Goal: Information Seeking & Learning: Understand process/instructions

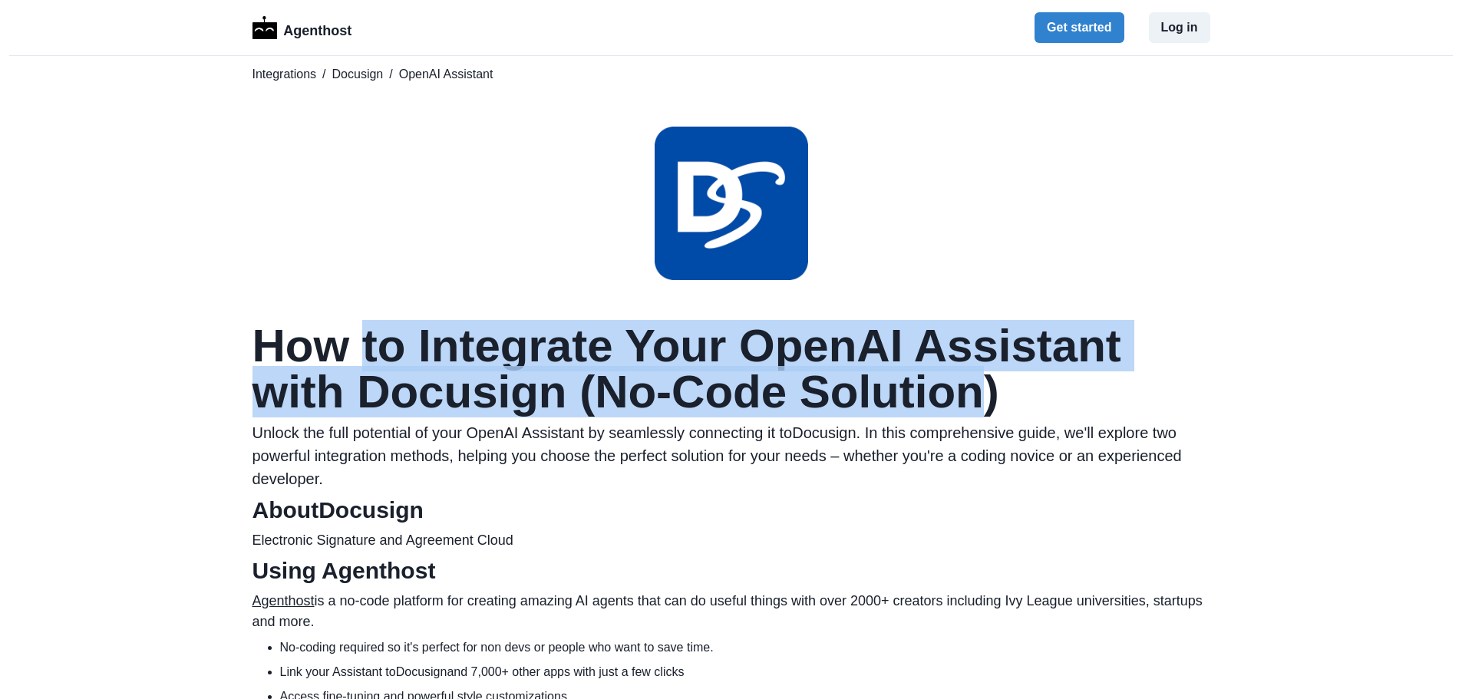
drag, startPoint x: 377, startPoint y: 359, endPoint x: 981, endPoint y: 421, distance: 607.2
click at [981, 415] on h1 "How to Integrate Your OpenAI Assistant with Docusign (No-Code Solution)" at bounding box center [732, 369] width 958 height 92
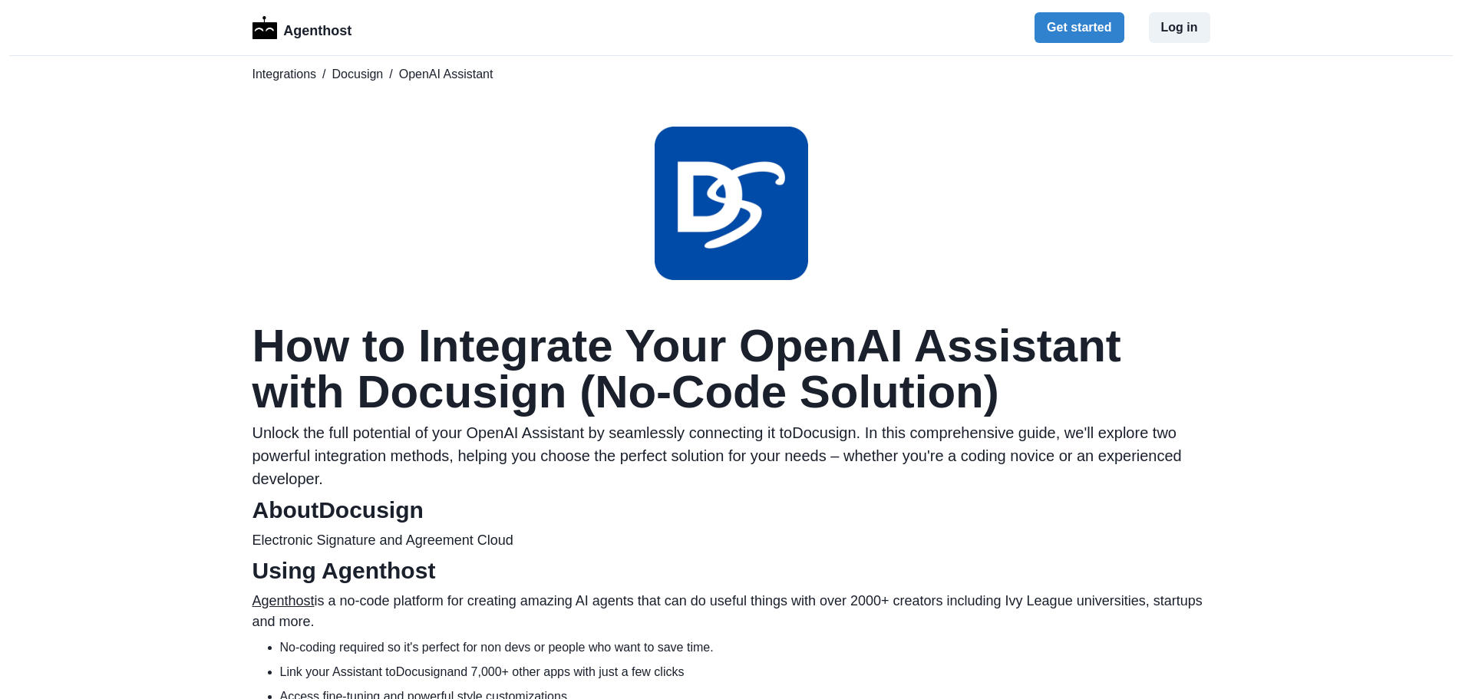
click at [968, 481] on p "Unlock the full potential of your OpenAI Assistant by seamlessly connecting it …" at bounding box center [732, 455] width 958 height 69
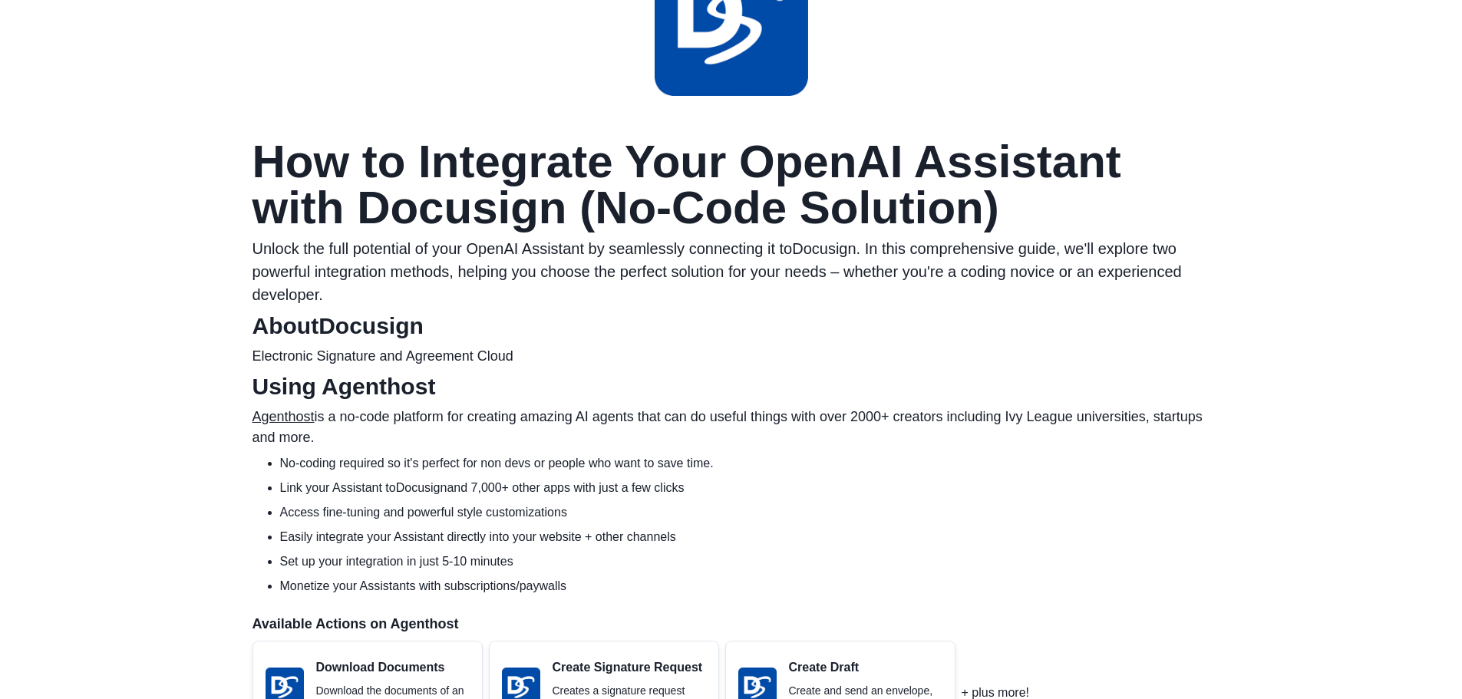
scroll to position [230, 0]
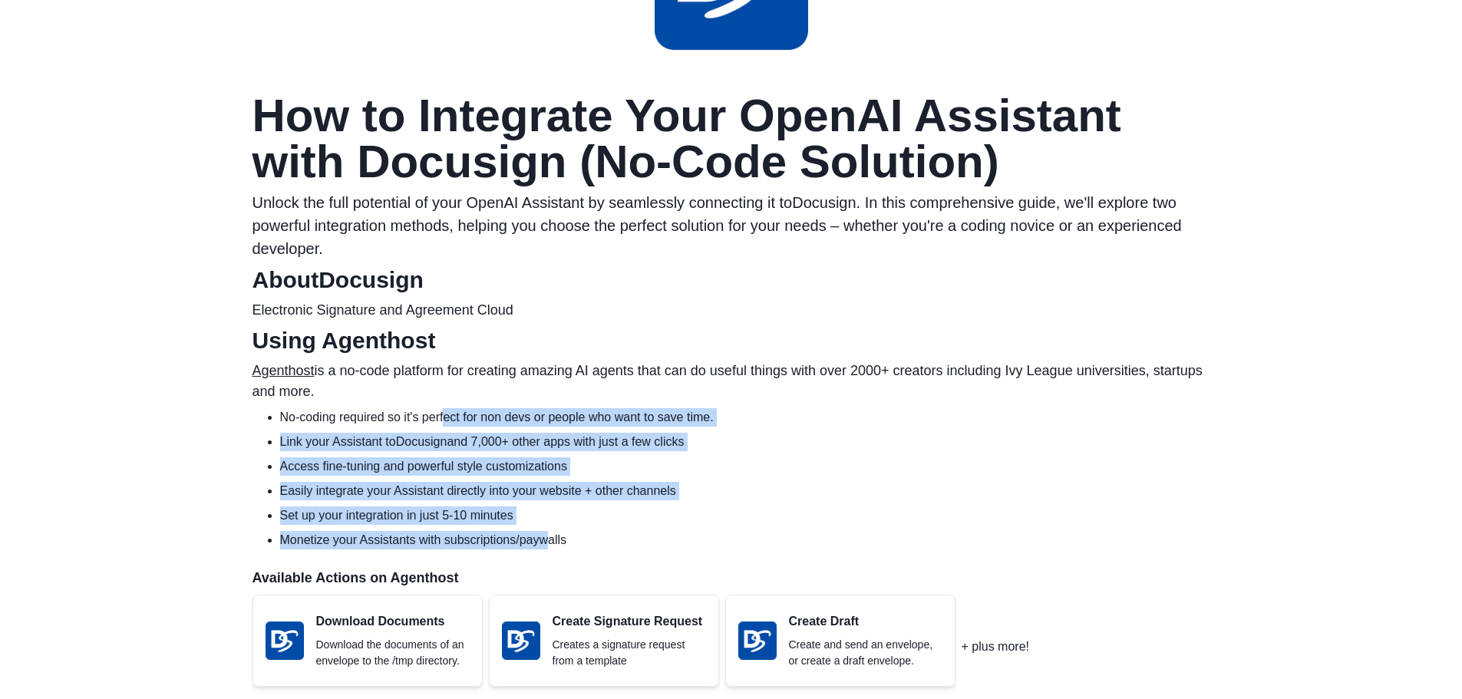
drag, startPoint x: 447, startPoint y: 421, endPoint x: 546, endPoint y: 530, distance: 146.7
click at [546, 530] on ul "No-coding required so it's perfect for non devs or people who want to save time…" at bounding box center [738, 478] width 946 height 141
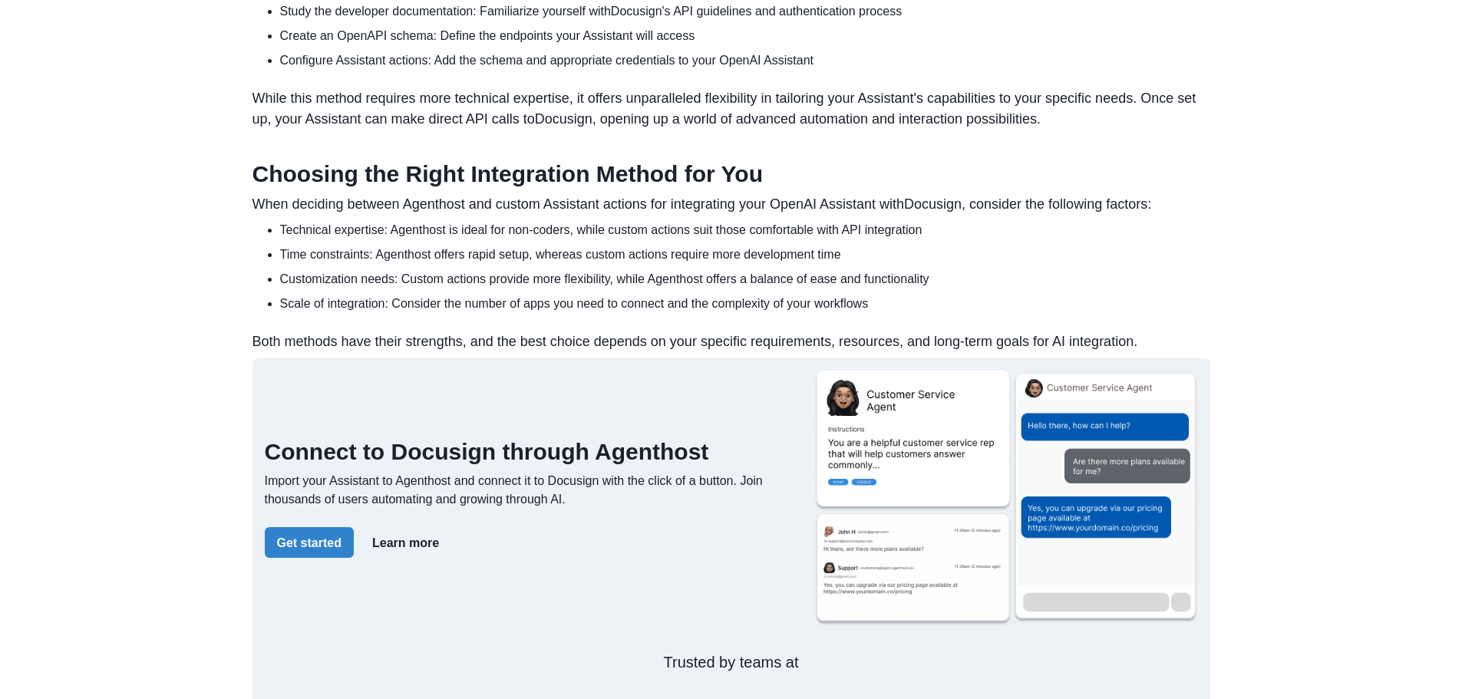
scroll to position [1842, 0]
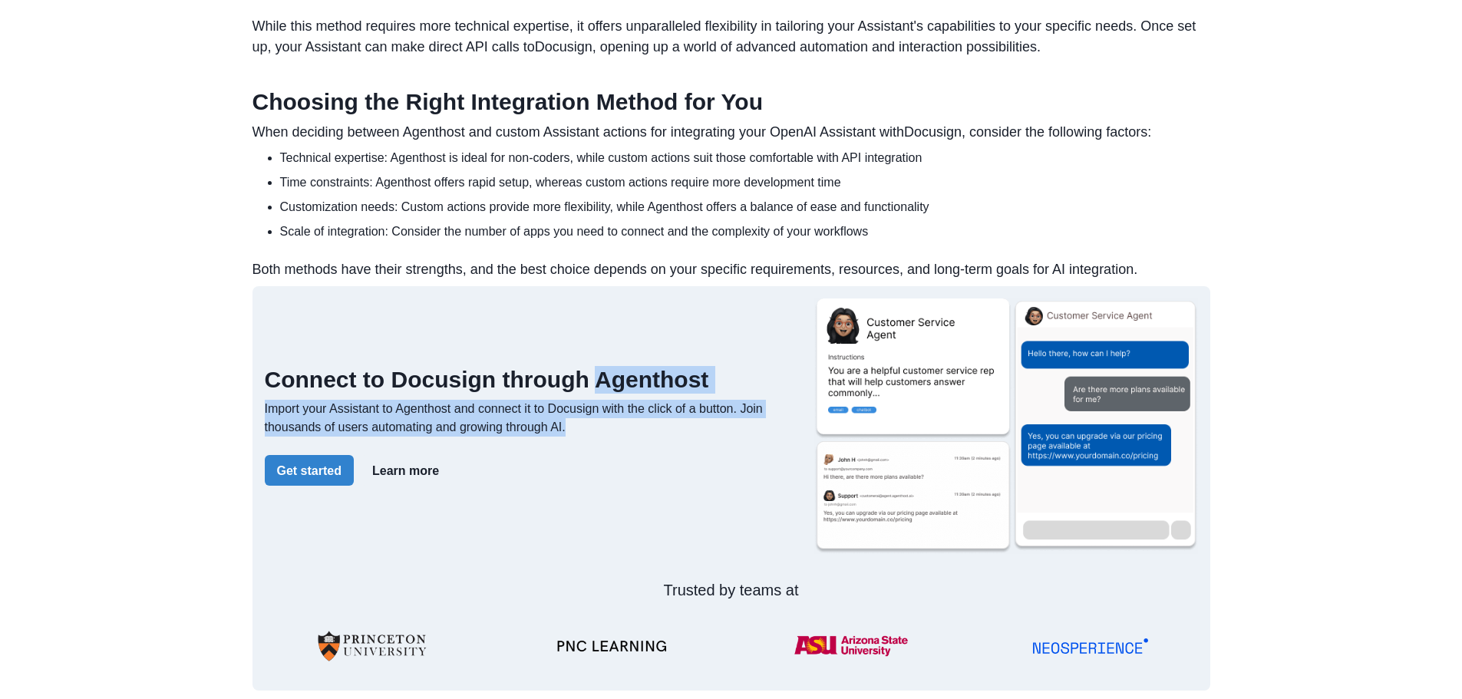
drag, startPoint x: 591, startPoint y: 402, endPoint x: 614, endPoint y: 452, distance: 54.9
click at [614, 452] on div "Connect to Docusign through Agenthost Import your Assistant to Agenthost and co…" at bounding box center [533, 426] width 537 height 120
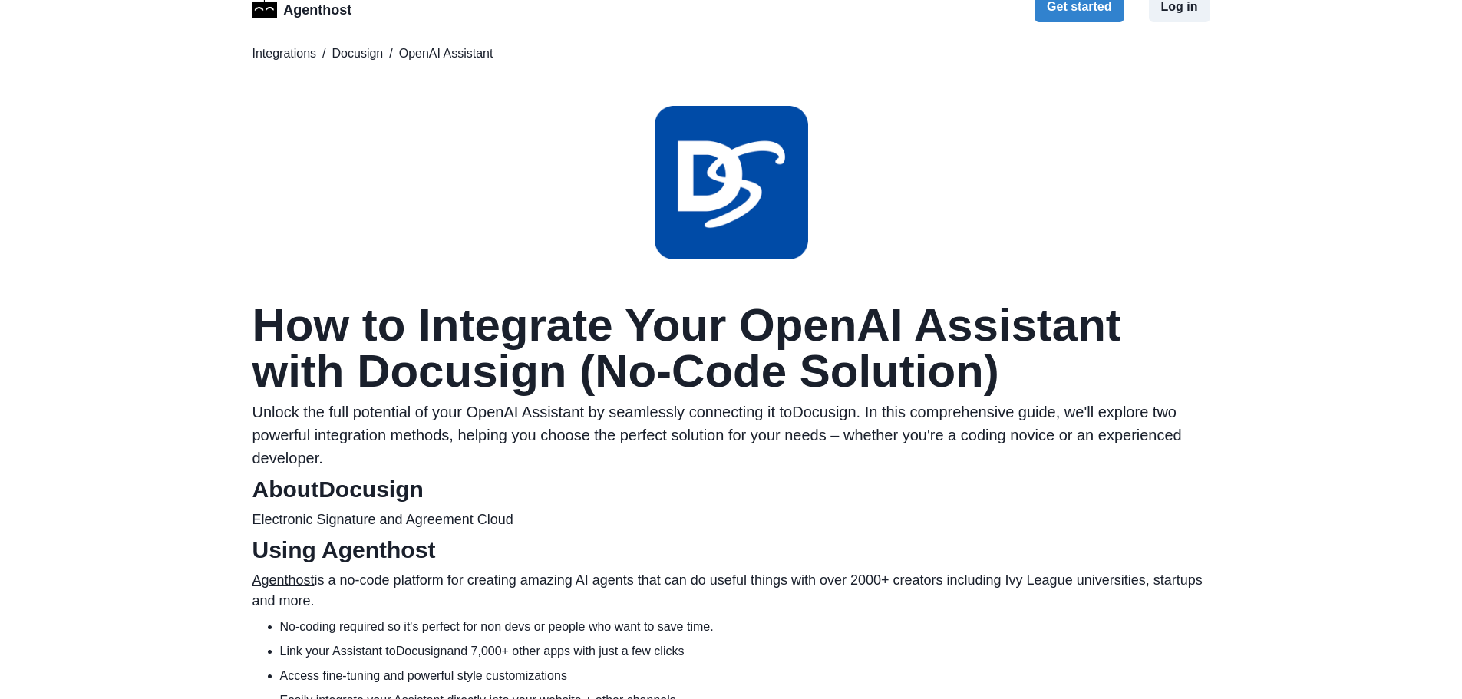
scroll to position [0, 0]
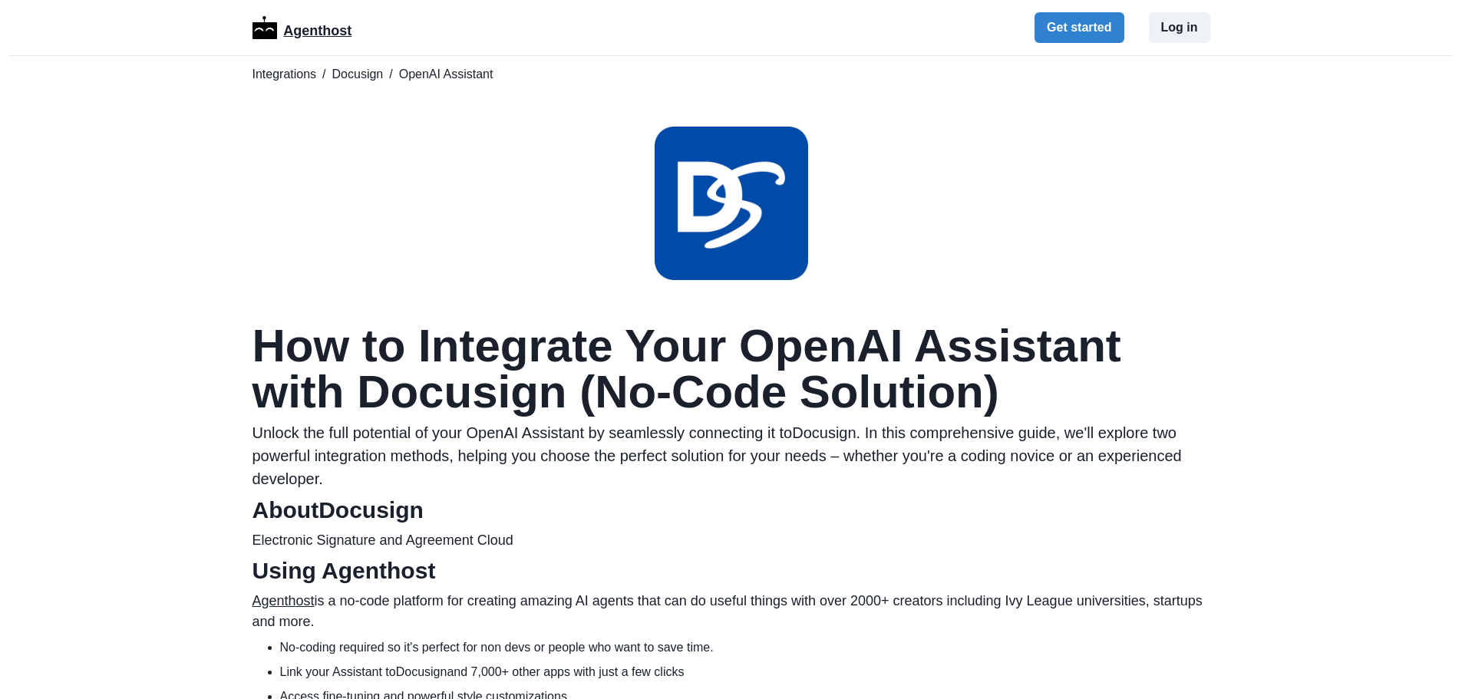
click at [310, 34] on p "Agenthost" at bounding box center [317, 28] width 68 height 27
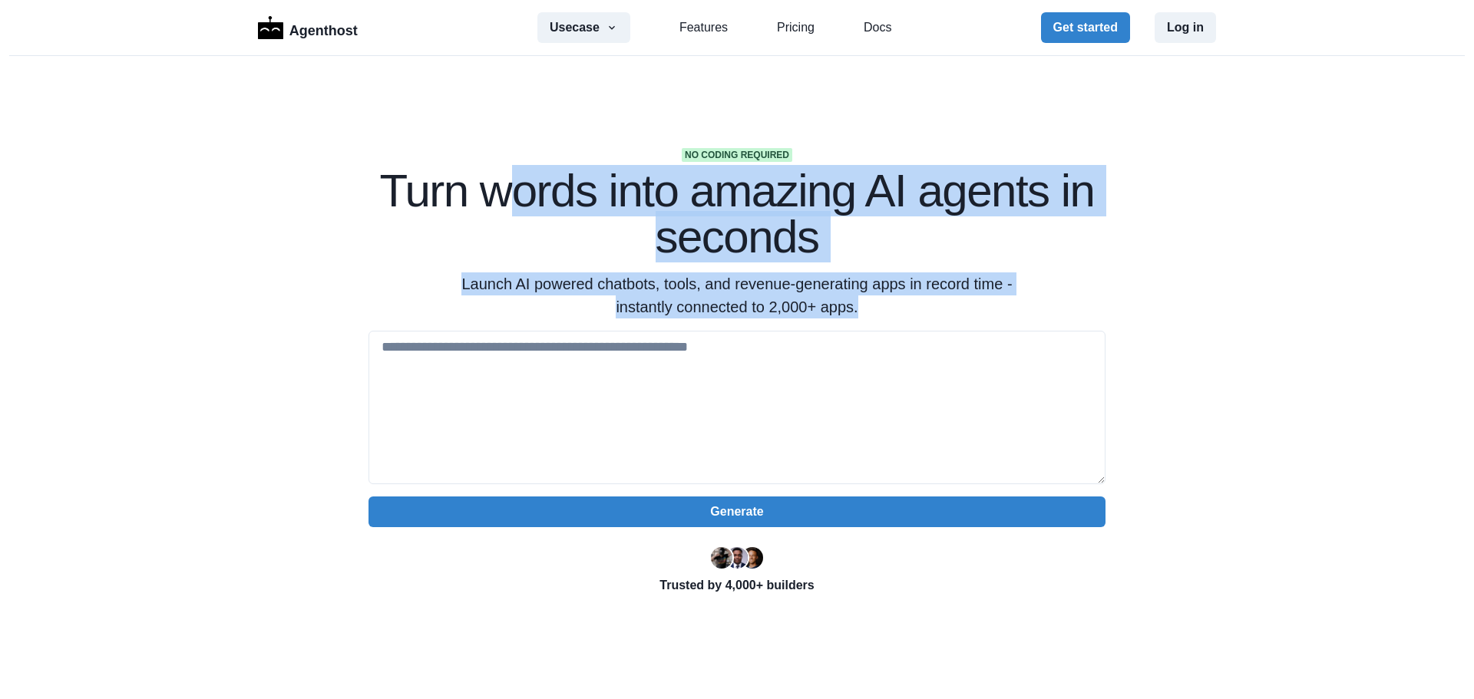
click at [853, 325] on div "No coding required Turn words into amazing AI agents in seconds Launch AI power…" at bounding box center [737, 402] width 786 height 508
click at [864, 296] on p "Launch AI powered chatbots, tools, and revenue-generating apps in record time -…" at bounding box center [736, 295] width 589 height 46
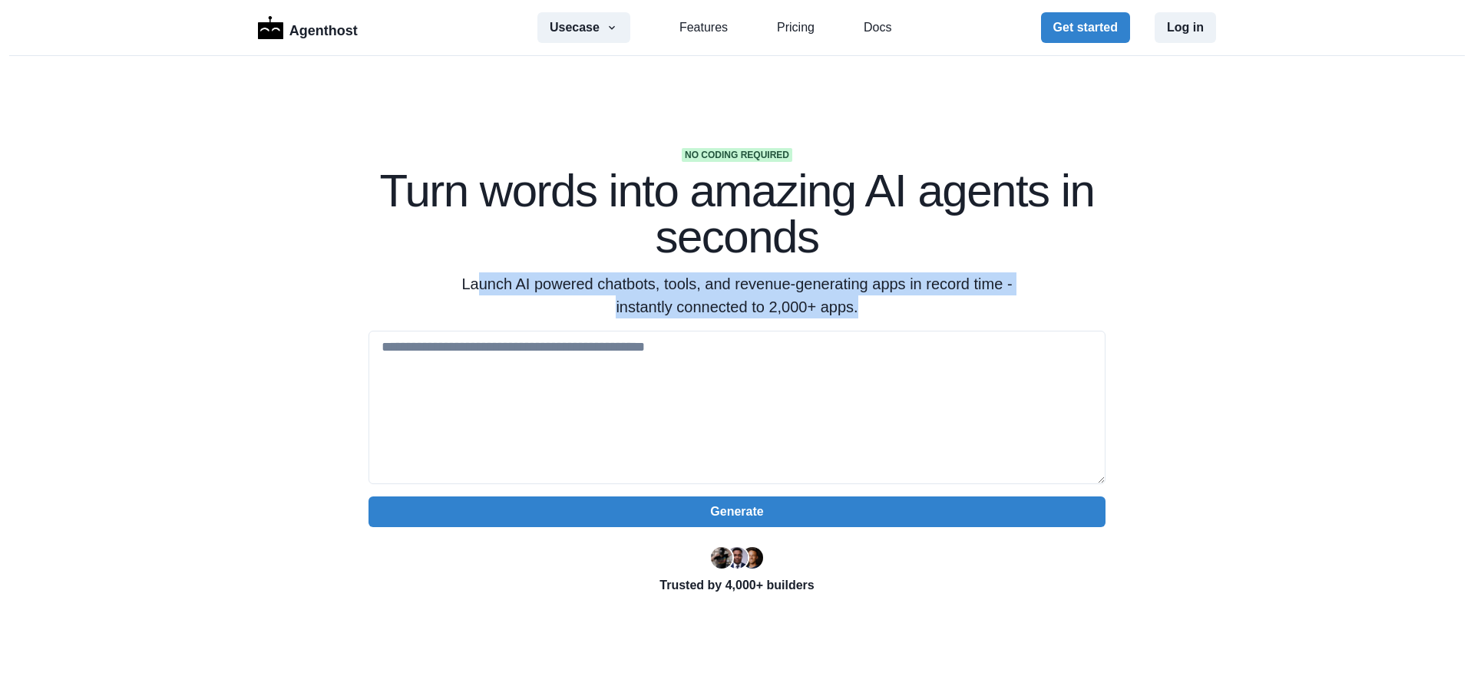
drag, startPoint x: 471, startPoint y: 290, endPoint x: 881, endPoint y: 312, distance: 411.2
click at [881, 312] on p "Launch AI powered chatbots, tools, and revenue-generating apps in record time -…" at bounding box center [736, 295] width 589 height 46
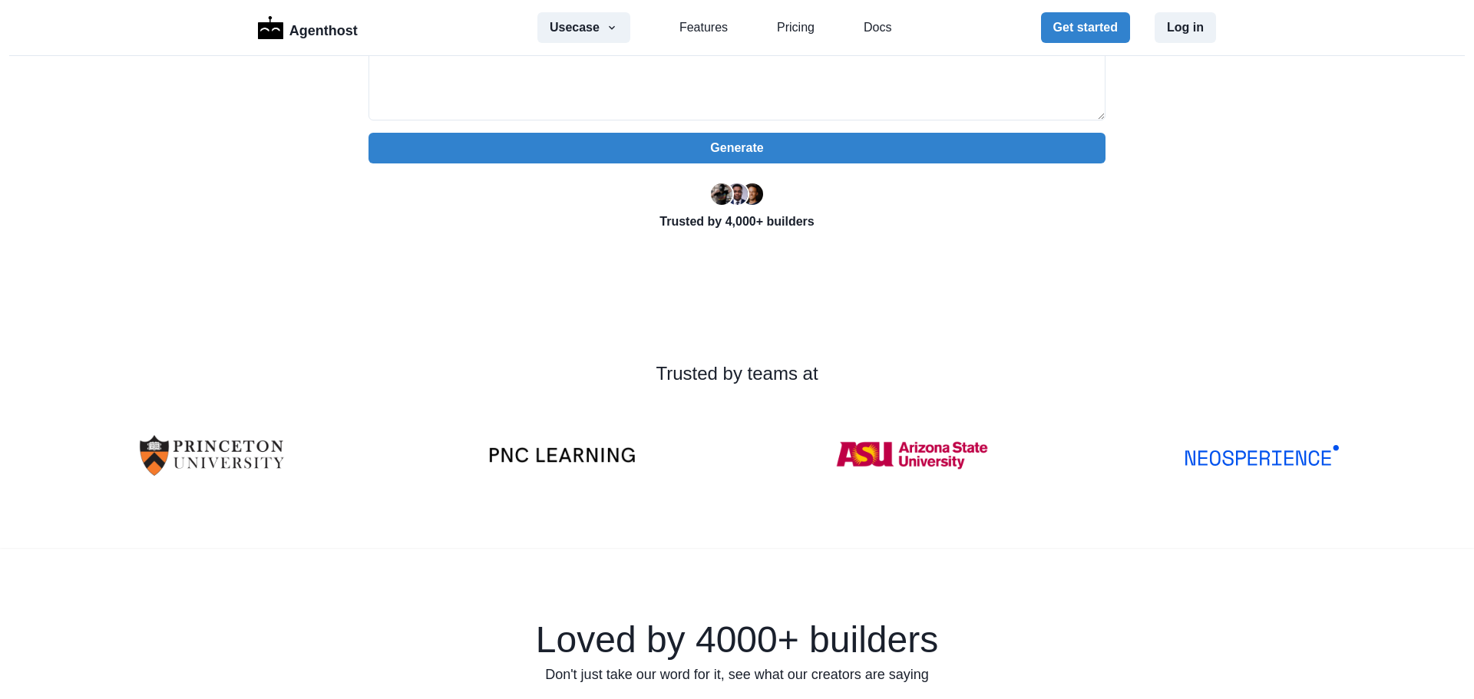
scroll to position [461, 0]
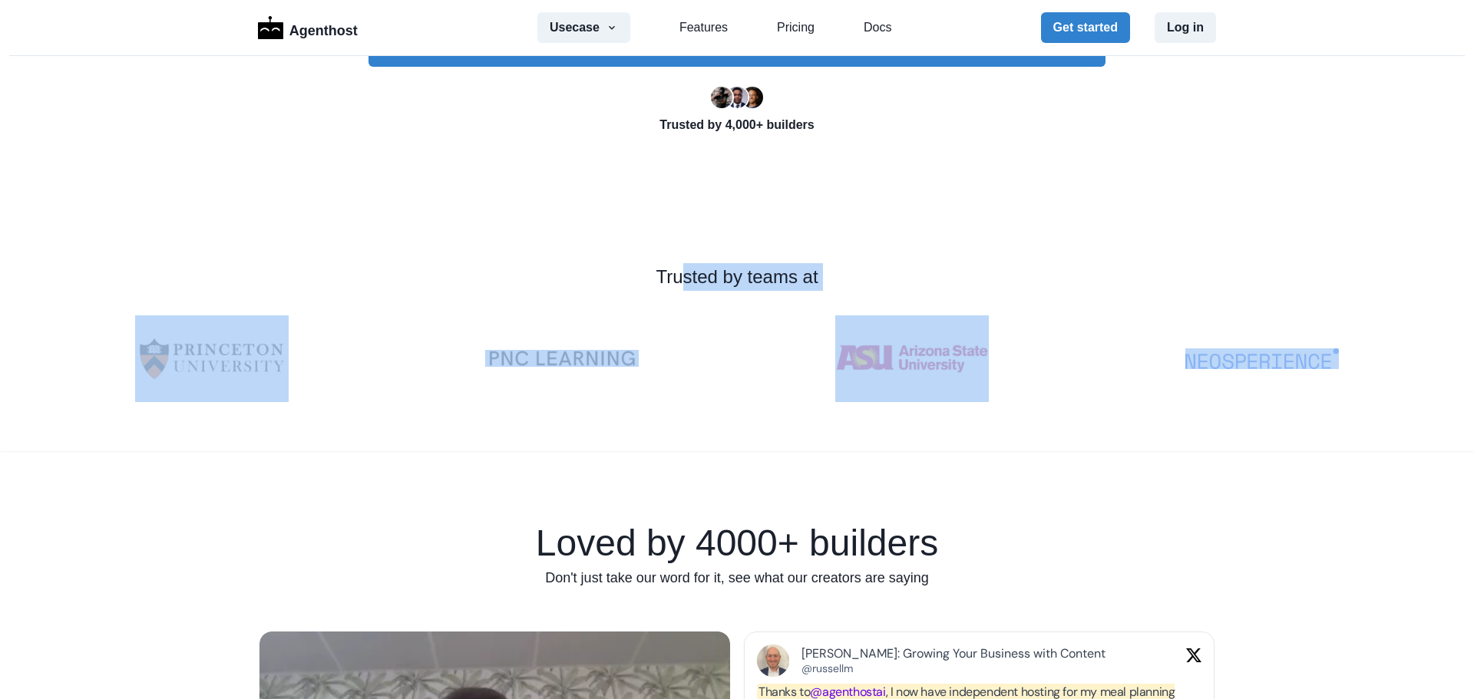
drag, startPoint x: 676, startPoint y: 277, endPoint x: 1322, endPoint y: 392, distance: 656.4
click at [1322, 392] on div "Trusted by teams at" at bounding box center [736, 332] width 1375 height 139
